Goal: Transaction & Acquisition: Purchase product/service

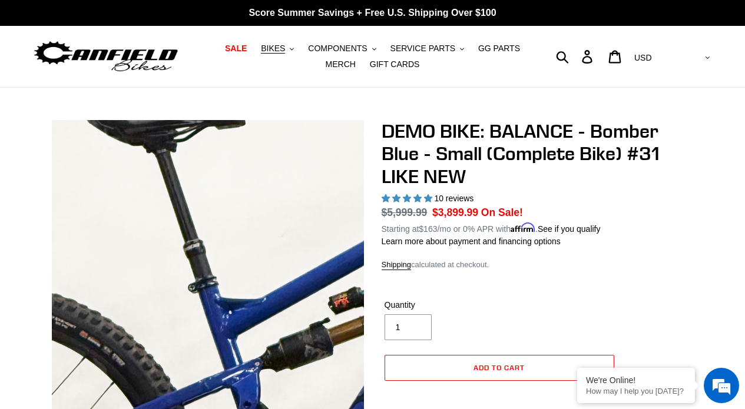
select select "highest-rating"
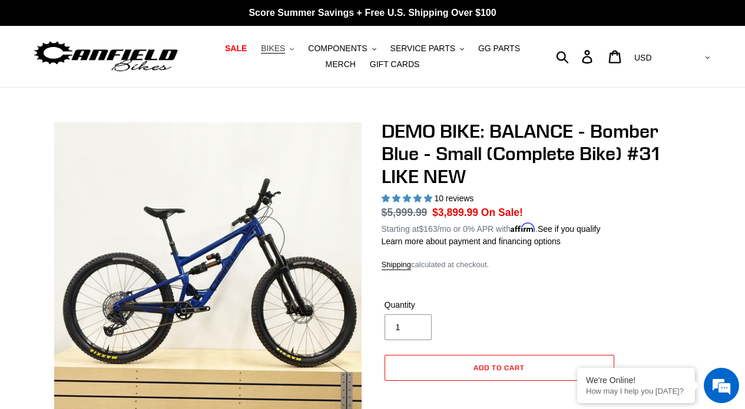
click at [293, 51] on icon ".cls-1{fill:#231f20}" at bounding box center [292, 49] width 4 height 4
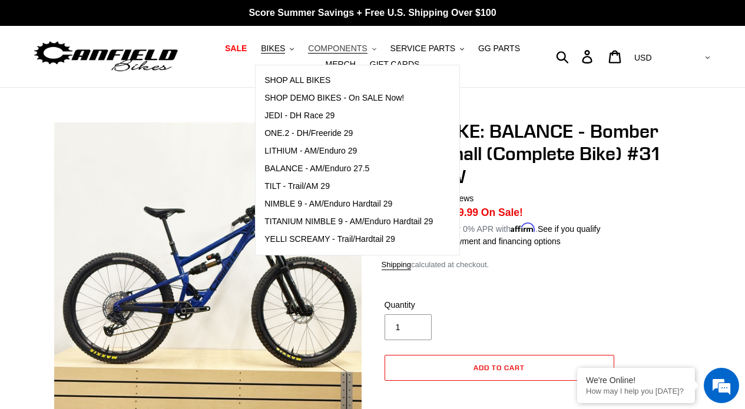
click at [340, 43] on button "COMPONENTS .cls-1{fill:#231f20}" at bounding box center [342, 49] width 80 height 16
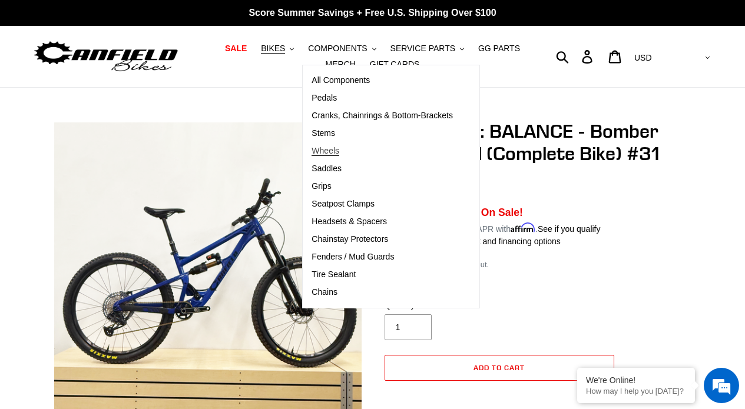
click at [368, 147] on link "Wheels" at bounding box center [382, 152] width 159 height 18
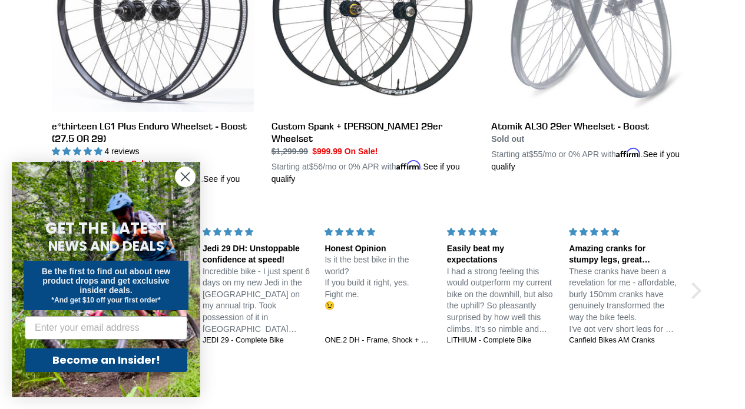
scroll to position [442, 0]
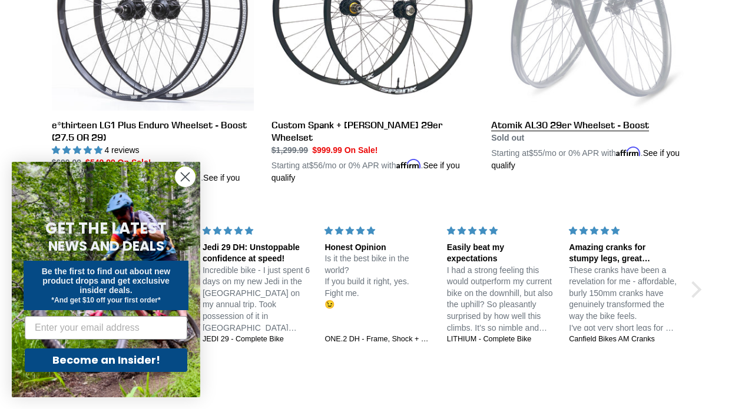
click at [499, 127] on link "Atomik AL30 29er Wheelset - Boost" at bounding box center [592, 40] width 202 height 263
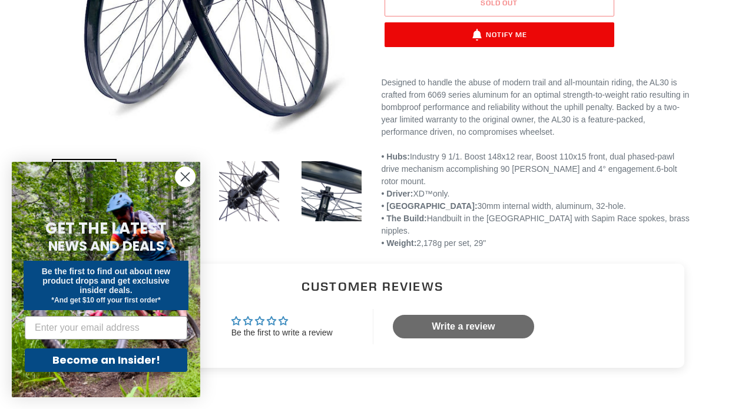
scroll to position [294, 0]
